Goal: Task Accomplishment & Management: Use online tool/utility

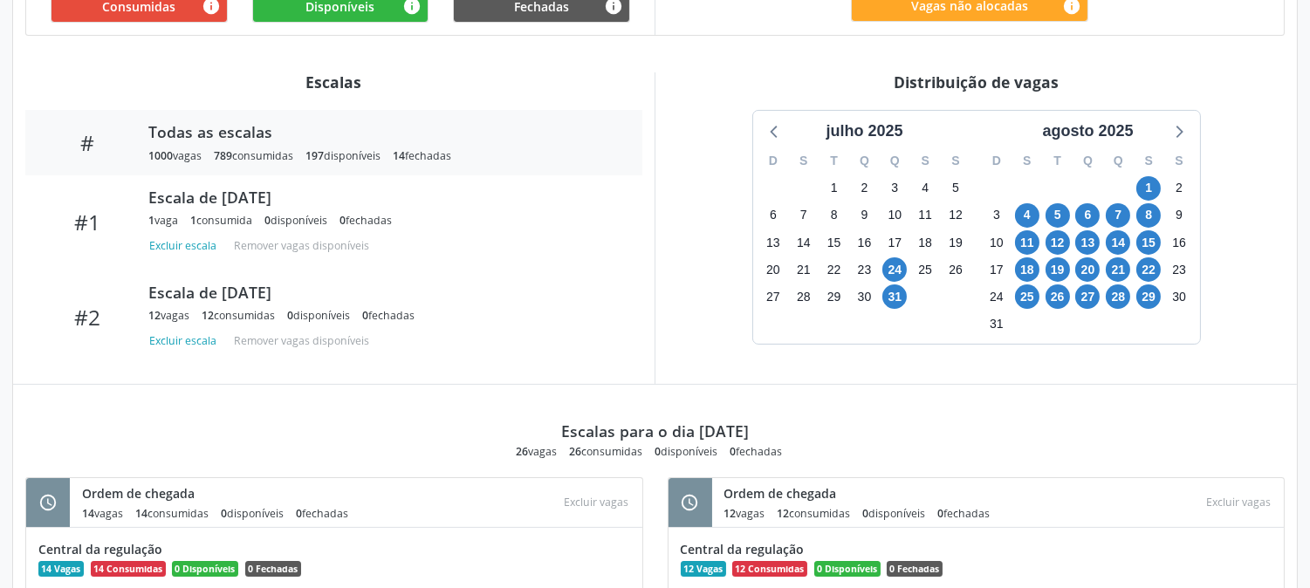
scroll to position [678, 0]
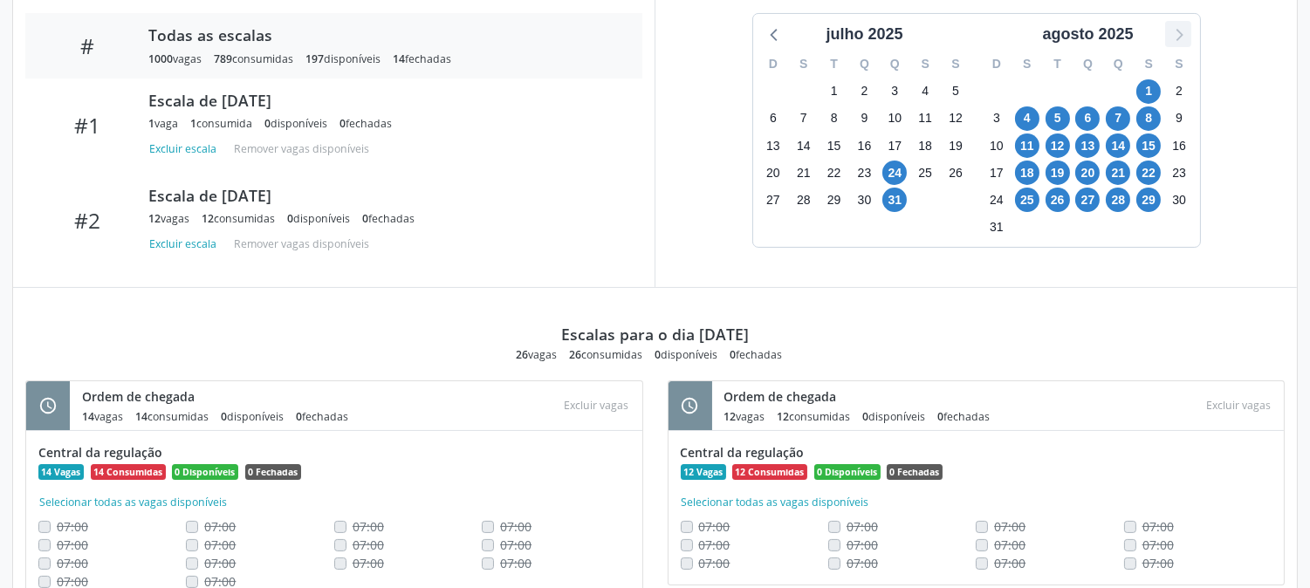
click at [1180, 39] on icon at bounding box center [1177, 34] width 23 height 23
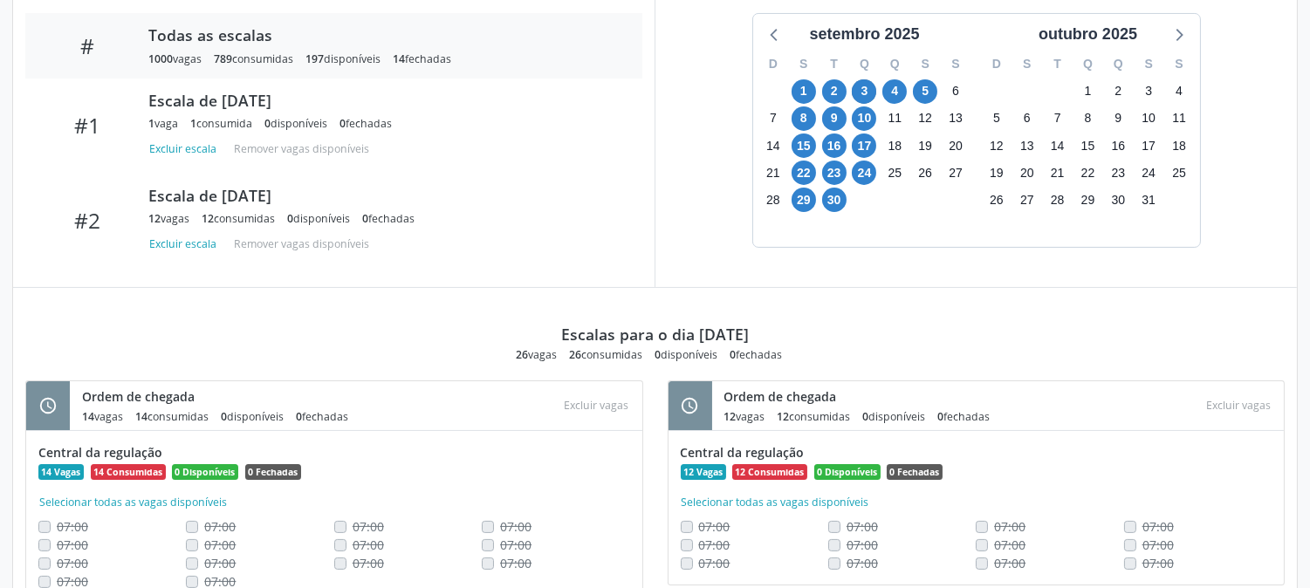
scroll to position [387, 0]
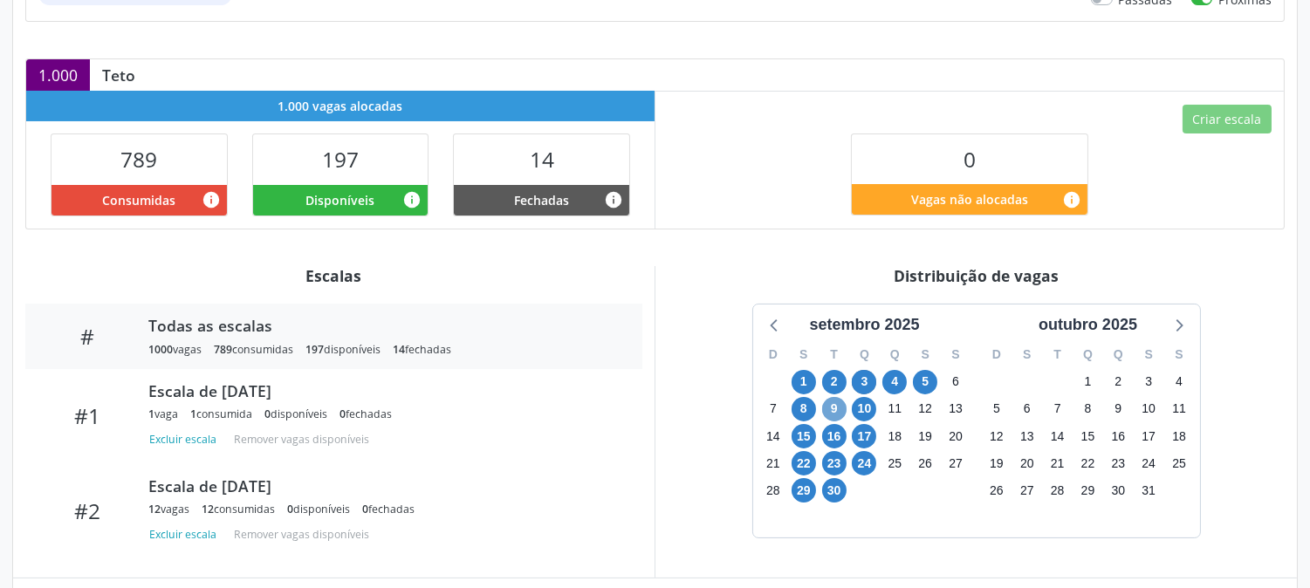
click at [829, 411] on span "9" at bounding box center [834, 409] width 24 height 24
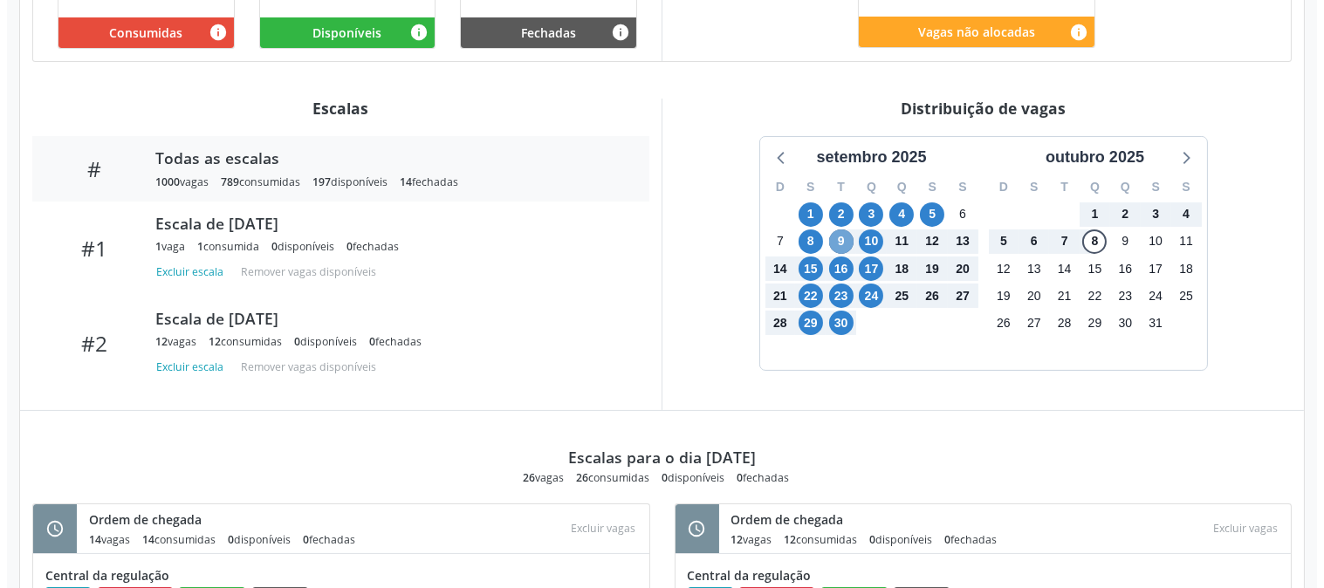
scroll to position [168, 0]
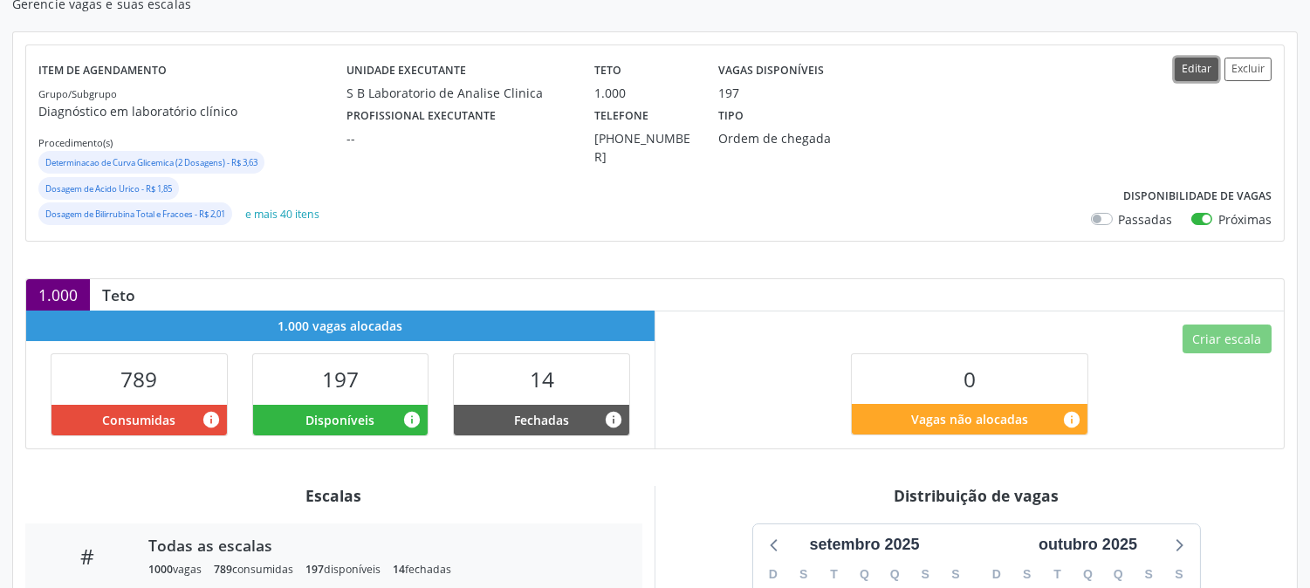
click at [1185, 79] on button "Editar" at bounding box center [1196, 70] width 44 height 24
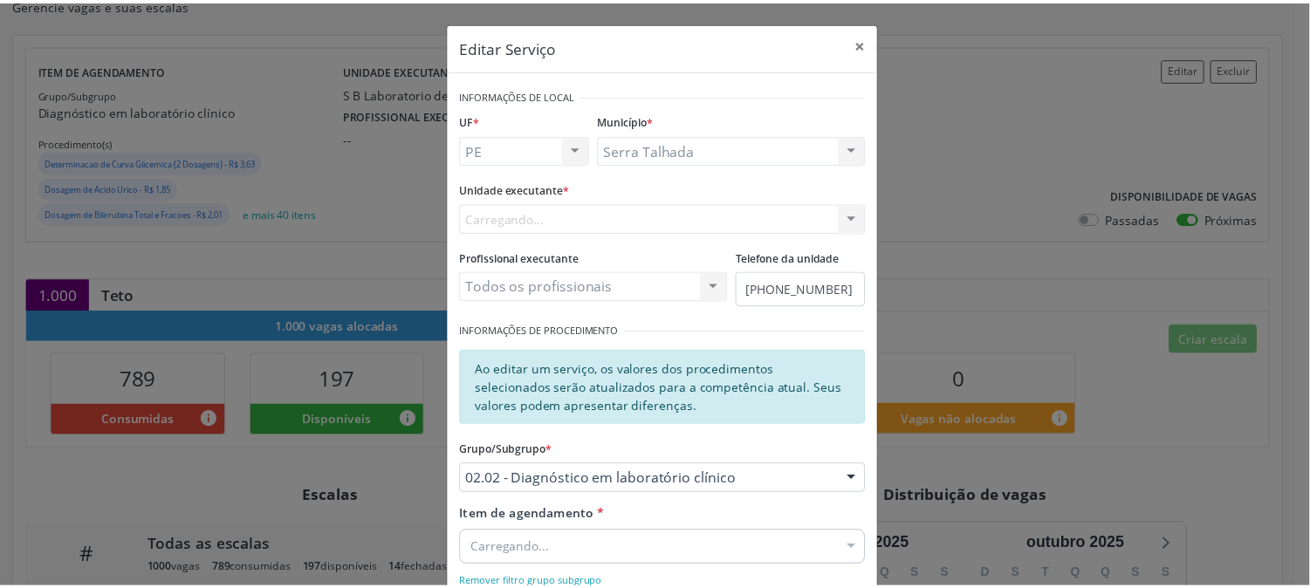
scroll to position [258, 0]
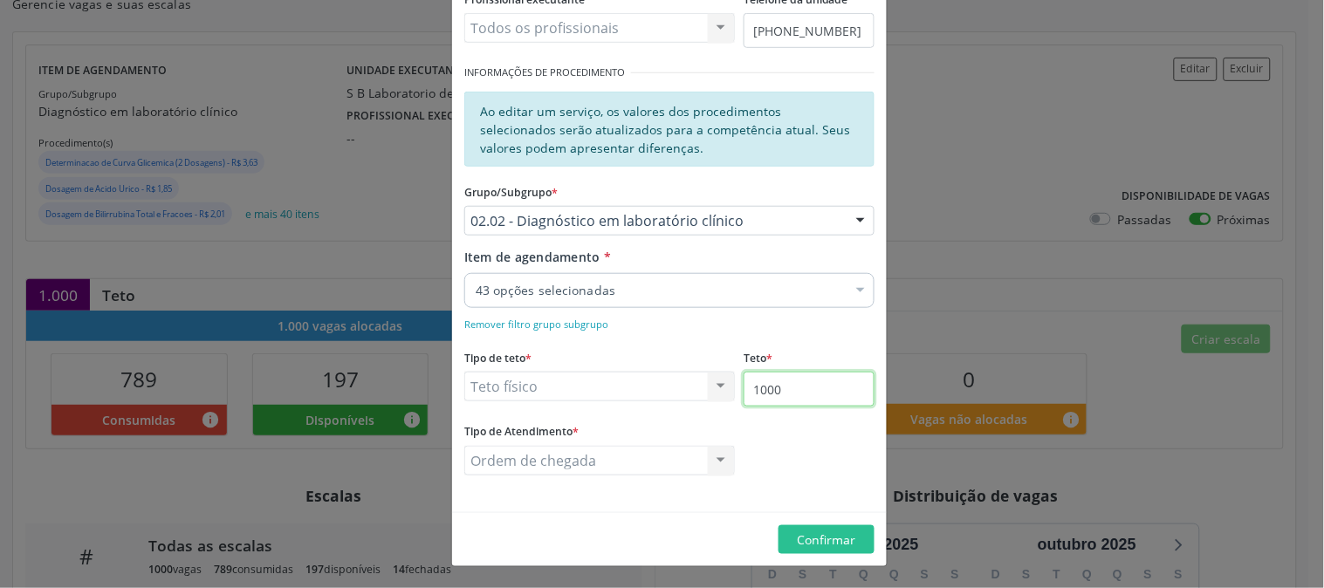
click at [826, 384] on input "1000" at bounding box center [808, 389] width 131 height 35
type input "1050"
click at [811, 542] on span "Confirmar" at bounding box center [826, 539] width 58 height 17
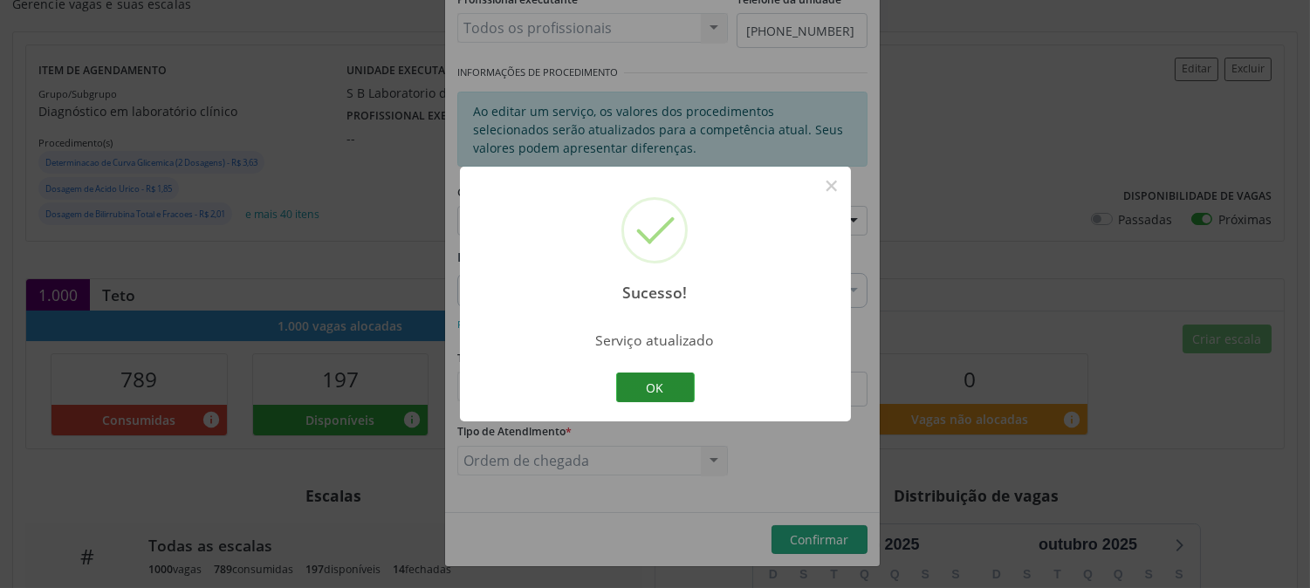
click at [663, 380] on button "OK" at bounding box center [655, 388] width 79 height 30
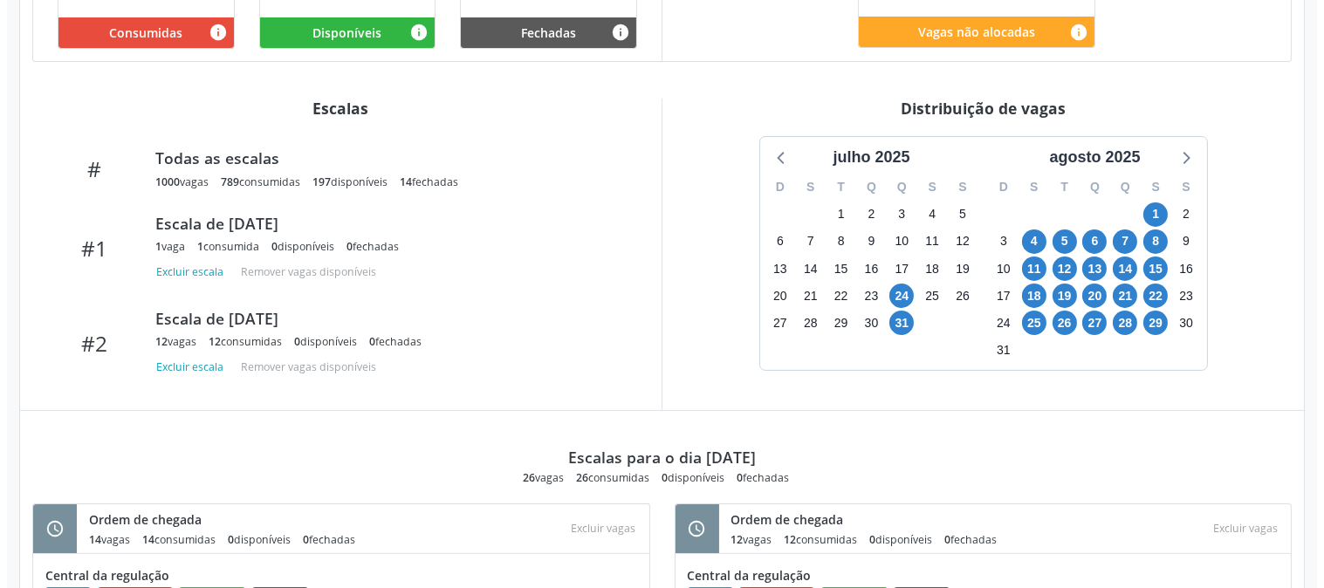
scroll to position [264, 0]
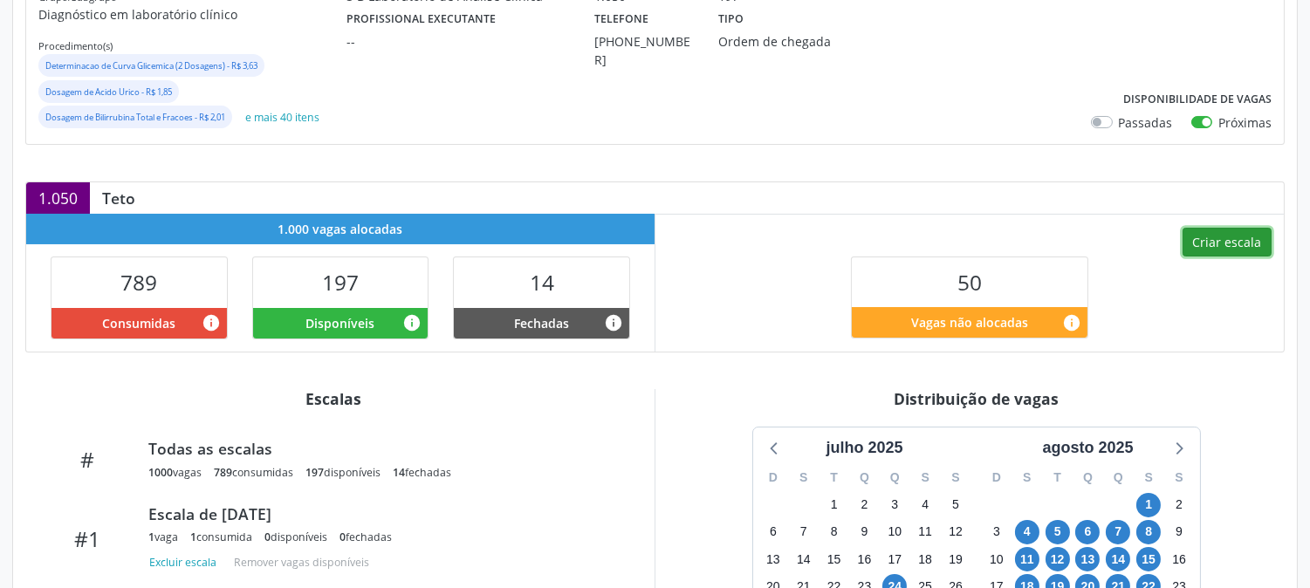
click at [1187, 241] on button "Criar escala" at bounding box center [1226, 243] width 89 height 30
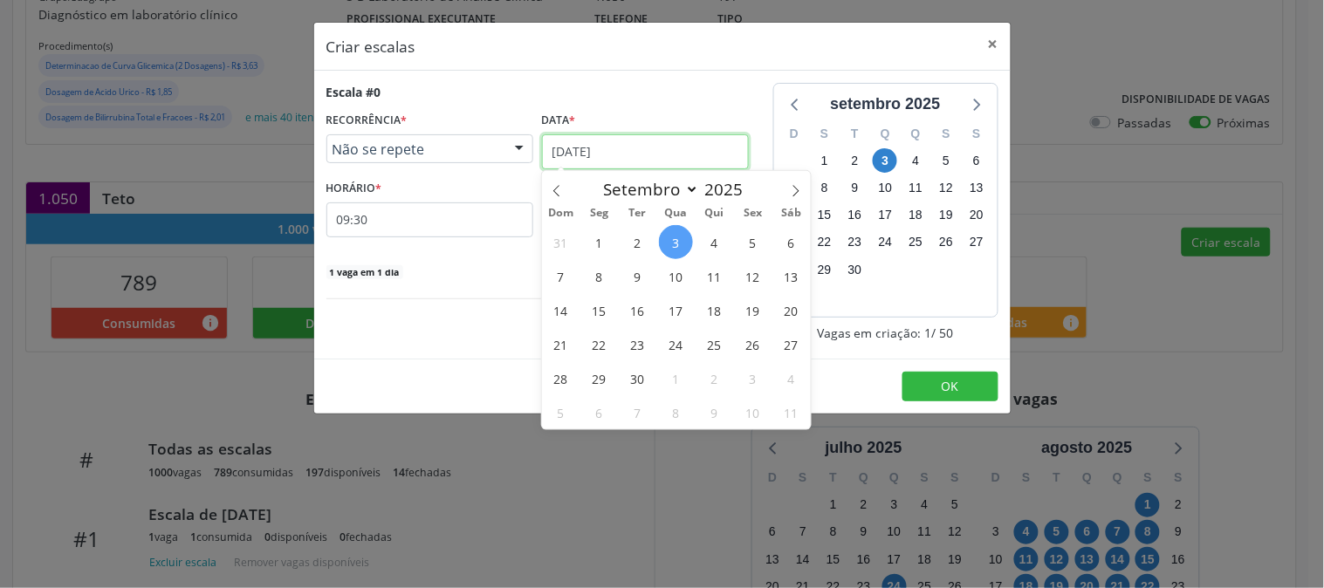
click at [684, 150] on input "[DATE]" at bounding box center [645, 151] width 207 height 35
click at [634, 274] on span "9" at bounding box center [637, 276] width 34 height 34
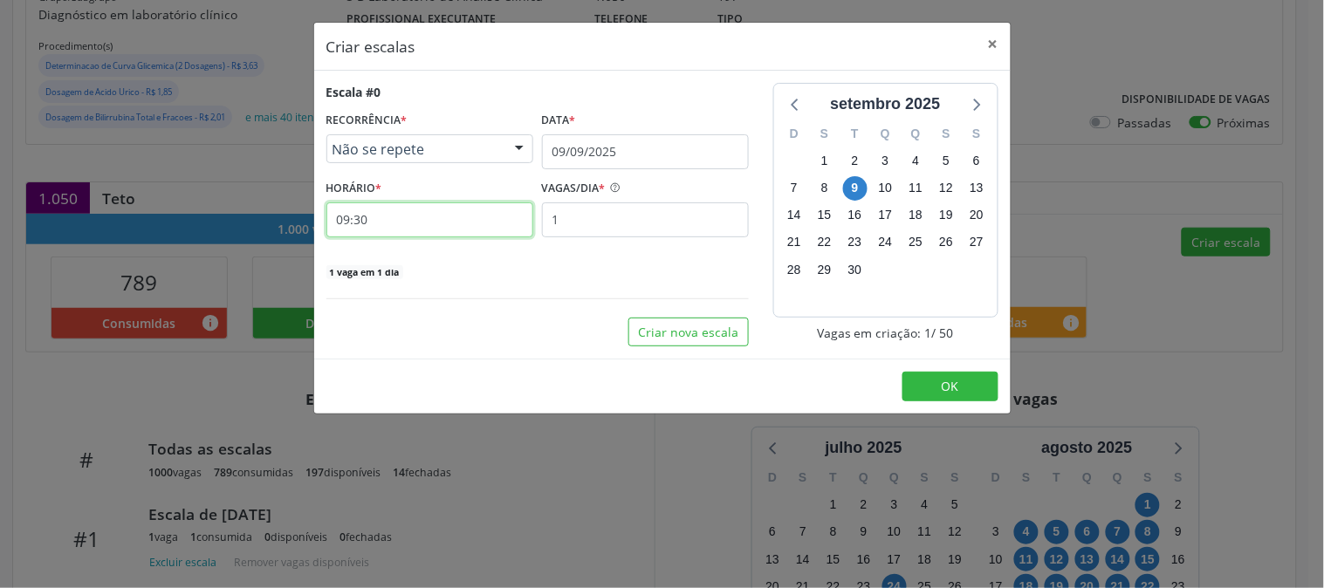
click at [489, 224] on input "09:30" at bounding box center [429, 219] width 207 height 35
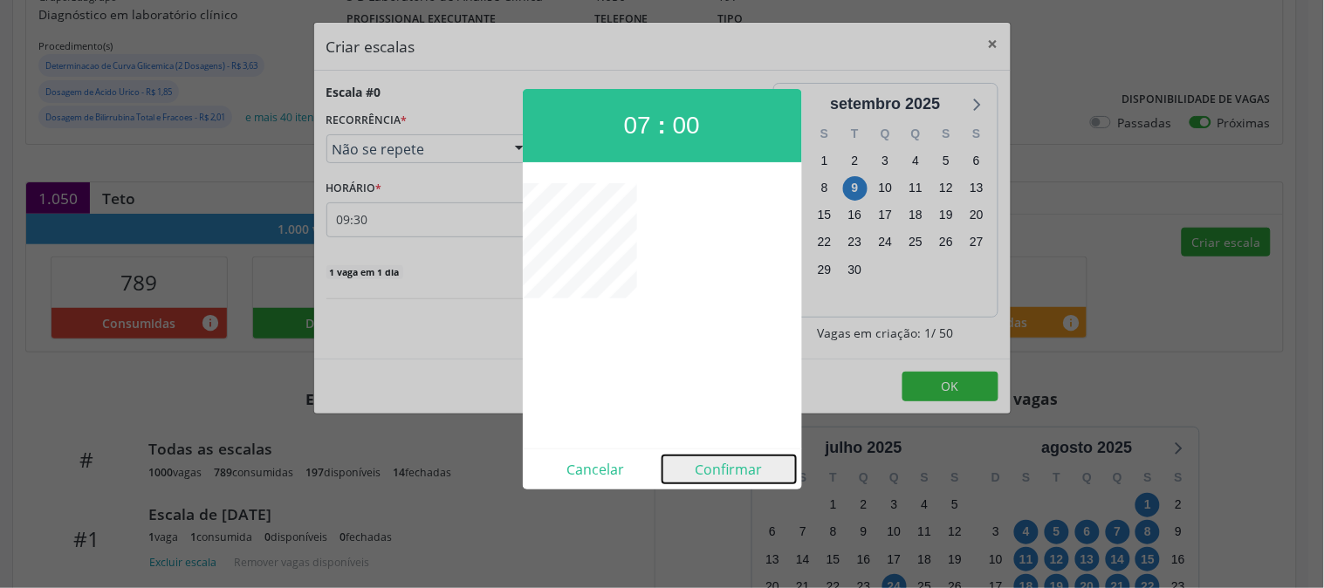
click at [721, 472] on button "Confirmar" at bounding box center [728, 469] width 133 height 28
type input "07:00"
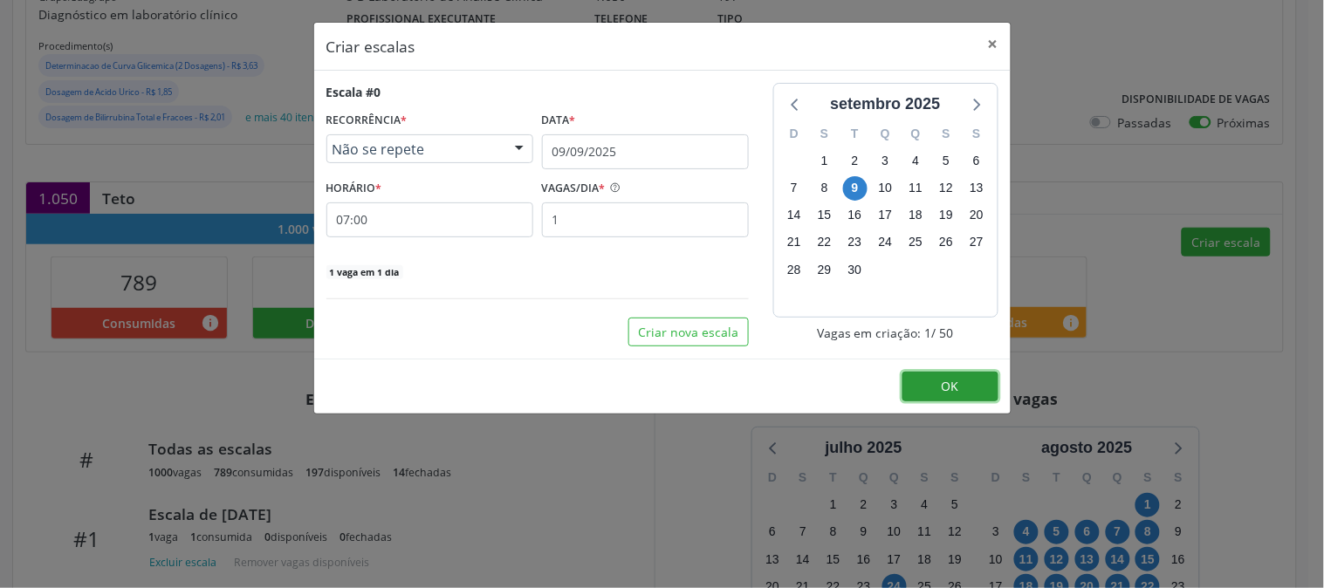
click at [923, 384] on button "OK" at bounding box center [950, 387] width 96 height 30
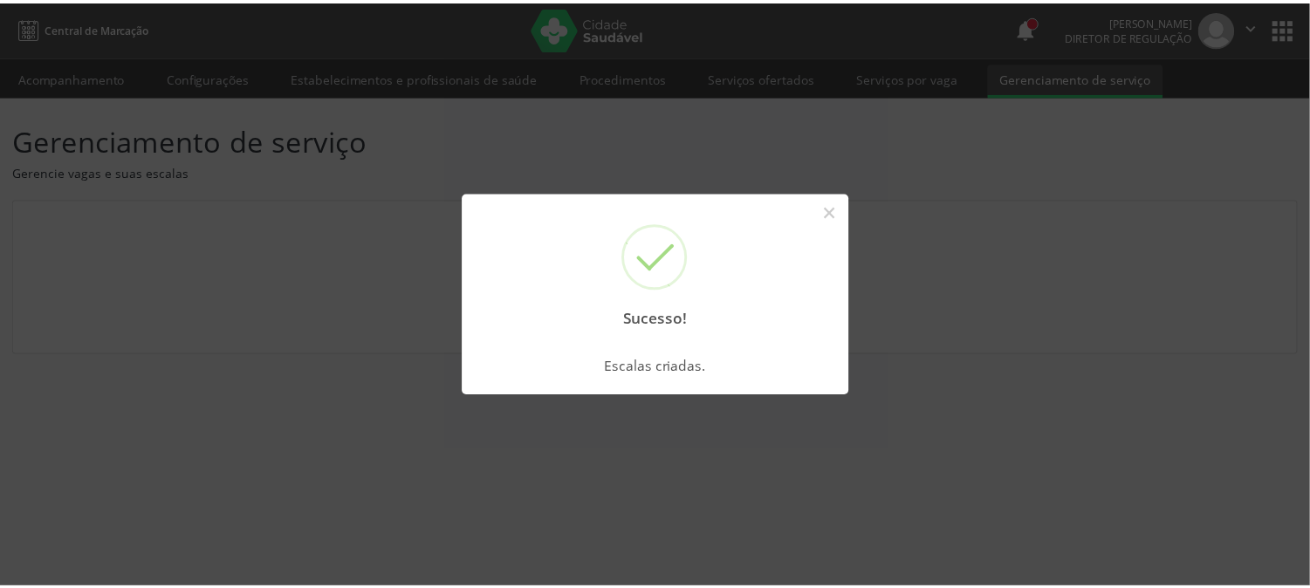
scroll to position [0, 0]
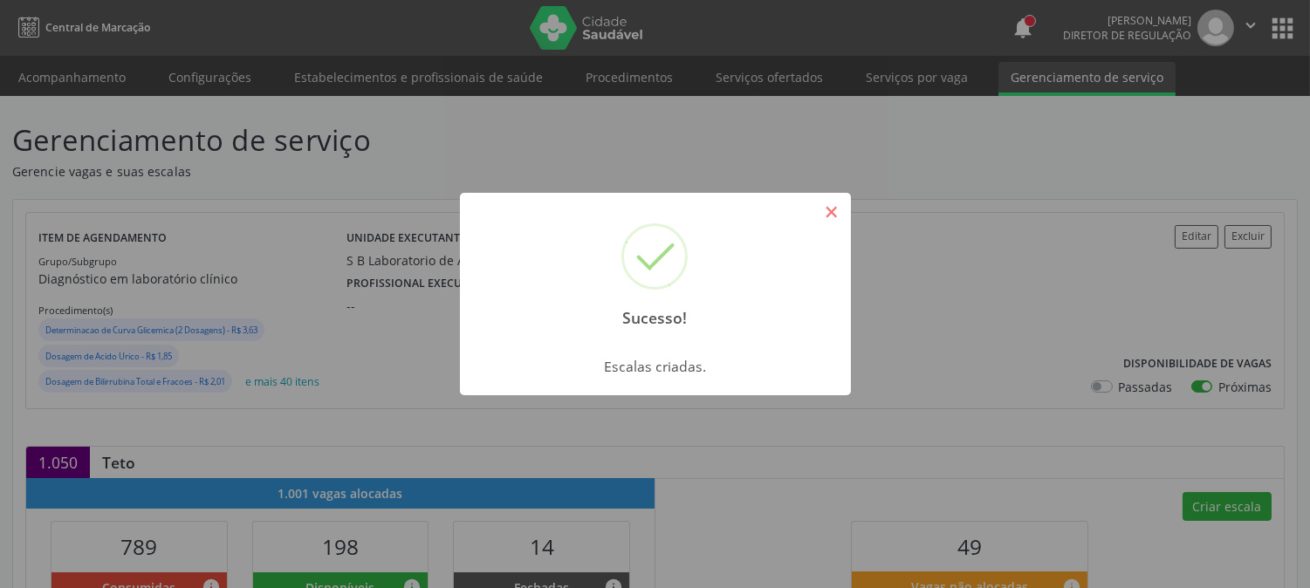
click at [827, 203] on button "×" at bounding box center [832, 212] width 30 height 30
